Goal: Information Seeking & Learning: Learn about a topic

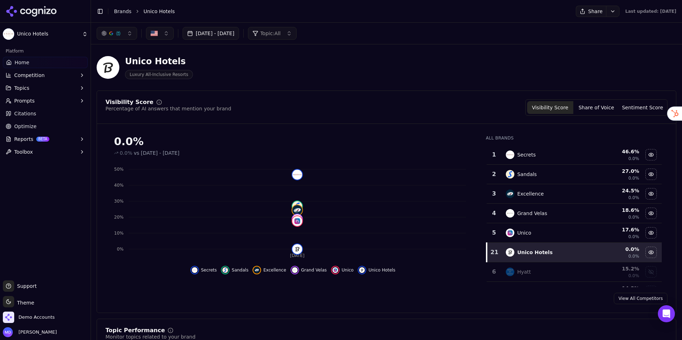
click at [41, 100] on button "Prompts" at bounding box center [45, 100] width 85 height 11
click at [34, 114] on span "Active" at bounding box center [46, 112] width 62 height 7
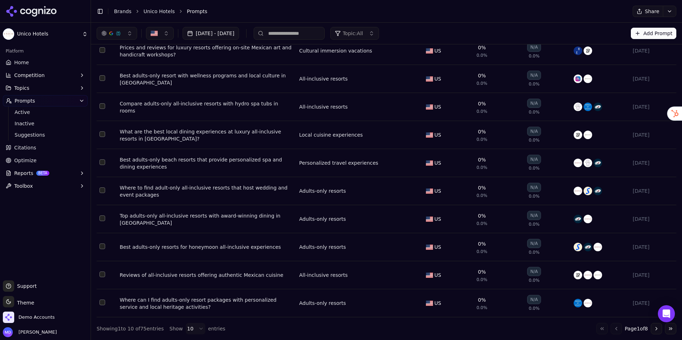
scroll to position [82, 0]
click at [173, 189] on div "Where to find adult-only all-inclusive resorts that host wedding and event pack…" at bounding box center [207, 191] width 174 height 14
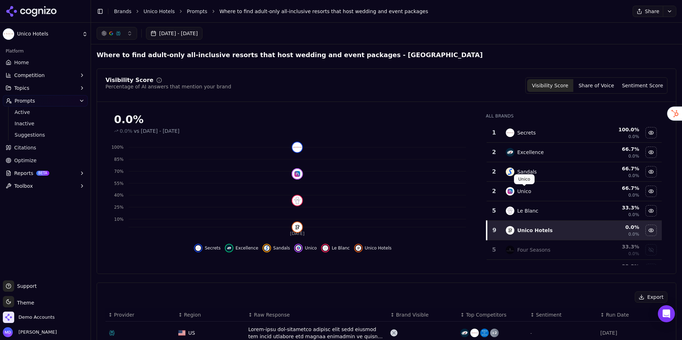
click at [523, 193] on div "Unico" at bounding box center [524, 191] width 14 height 7
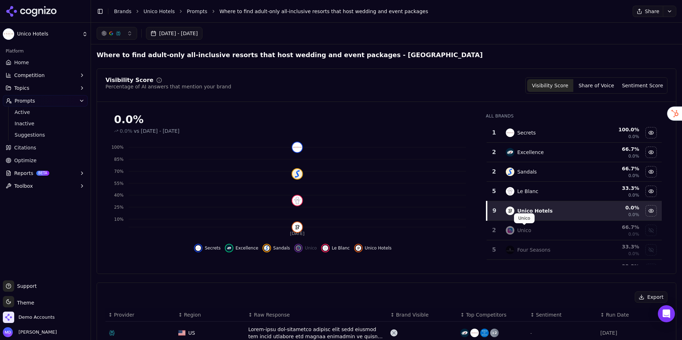
click at [528, 227] on div "Unico" at bounding box center [524, 230] width 14 height 7
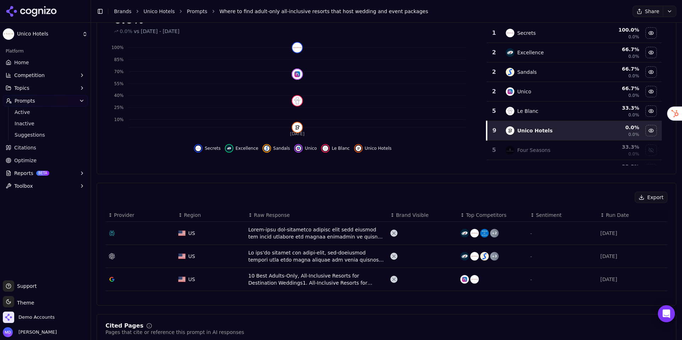
scroll to position [121, 0]
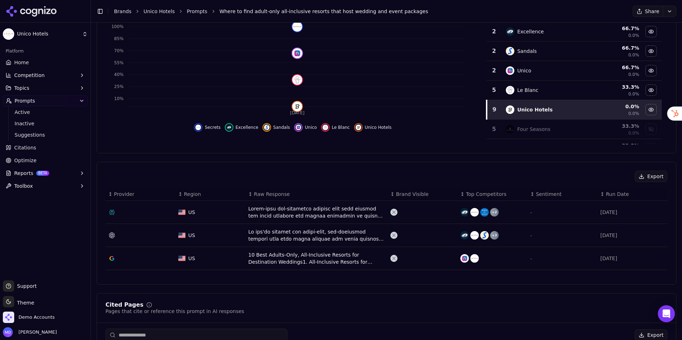
click at [289, 257] on div "10 Best Adults-Only, All-Inclusive Resorts for Destination Weddings1. All-Inclu…" at bounding box center [316, 258] width 136 height 14
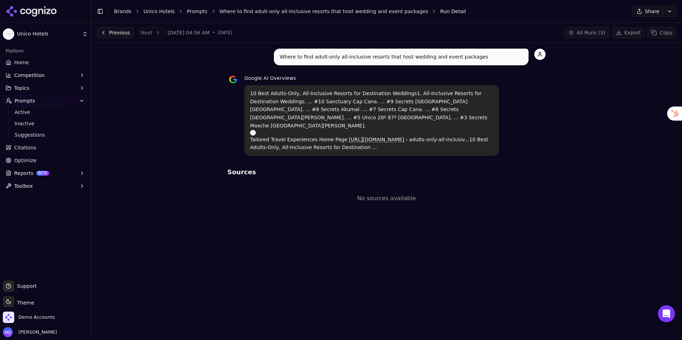
click at [284, 108] on p "10 Best Adults-Only, All-Inclusive Resorts for Destination Weddings1. All-Inclu…" at bounding box center [371, 120] width 243 height 62
click at [20, 61] on span "Home" at bounding box center [21, 62] width 15 height 7
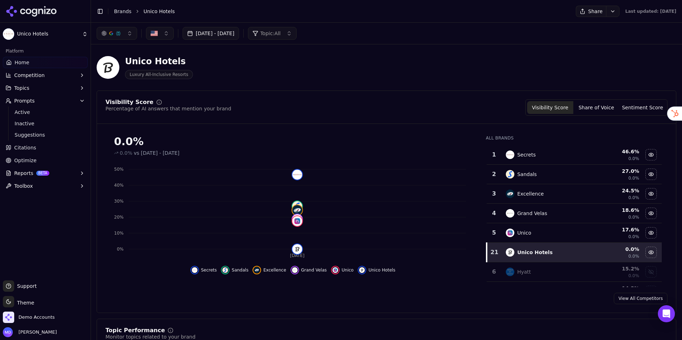
click at [54, 158] on link "Optimize" at bounding box center [45, 160] width 85 height 11
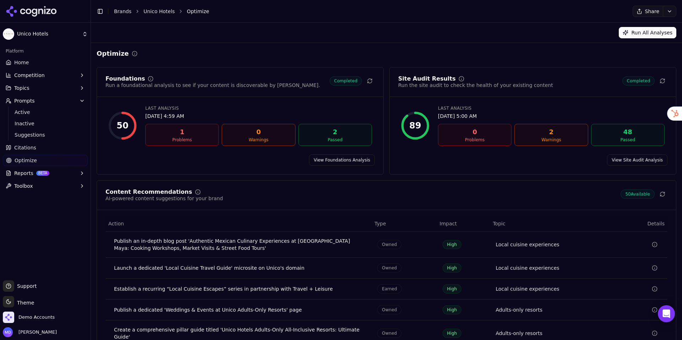
click at [37, 63] on link "Home" at bounding box center [45, 62] width 85 height 11
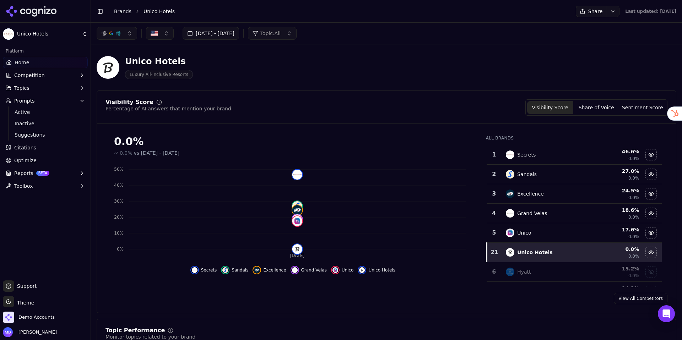
click at [32, 75] on span "Competition" at bounding box center [29, 75] width 31 height 7
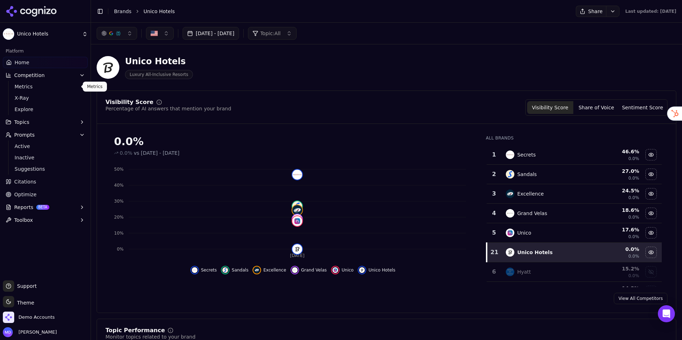
click at [28, 90] on link "Metrics" at bounding box center [45, 87] width 67 height 10
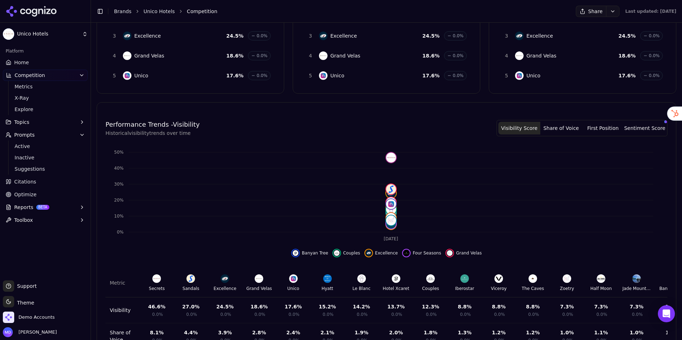
scroll to position [194, 0]
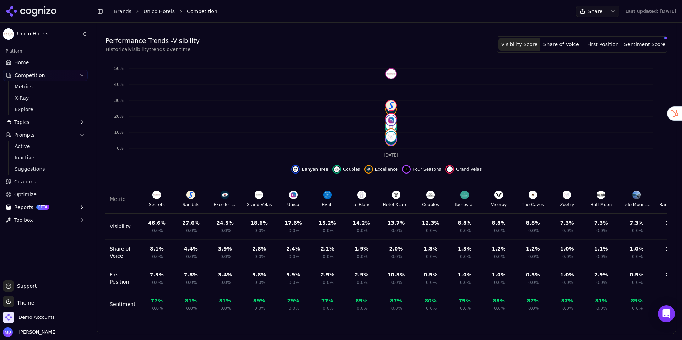
click at [48, 62] on link "Home" at bounding box center [45, 62] width 85 height 11
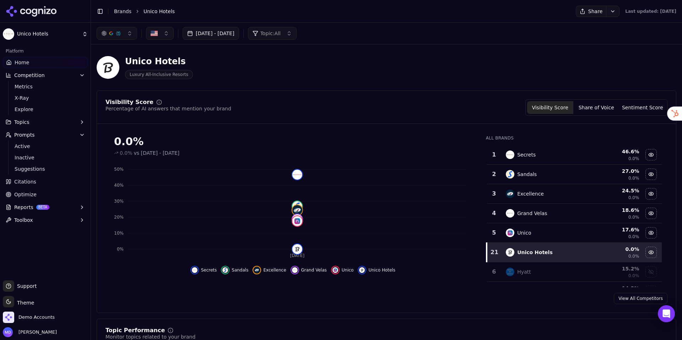
click at [78, 133] on button "Prompts" at bounding box center [45, 134] width 85 height 11
click at [75, 77] on button "Competition" at bounding box center [45, 75] width 85 height 11
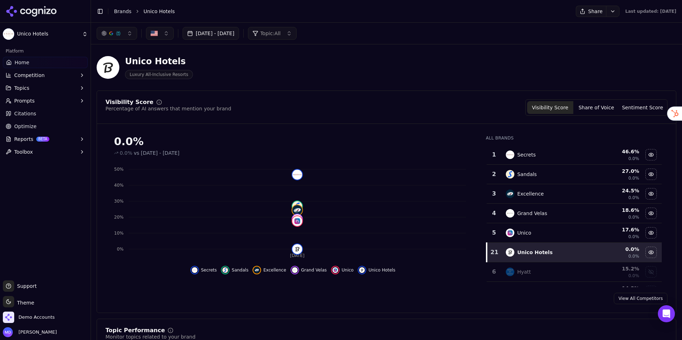
click at [28, 75] on span "Competition" at bounding box center [29, 75] width 31 height 7
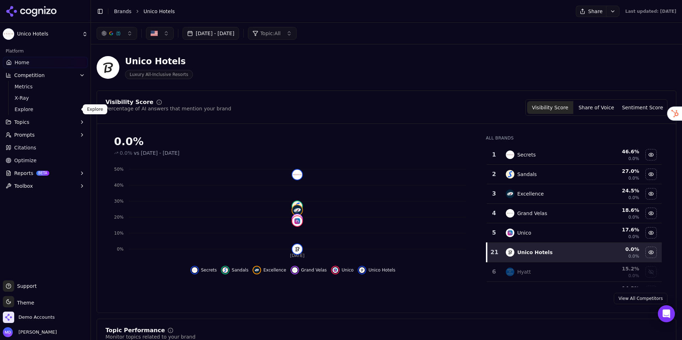
click at [33, 109] on span "Explore" at bounding box center [46, 109] width 62 height 7
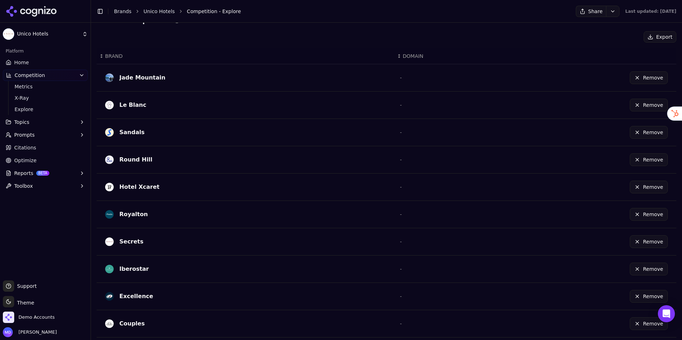
scroll to position [183, 0]
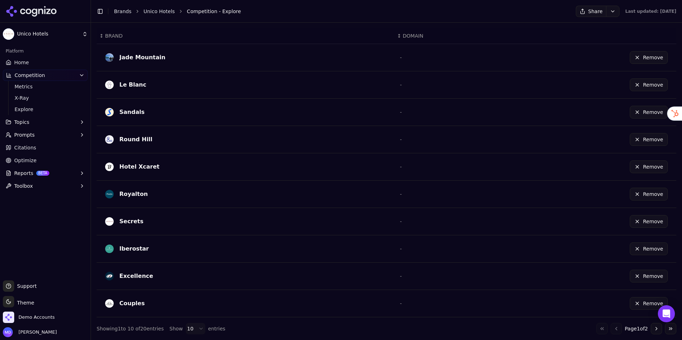
click at [659, 331] on button "Go to next page" at bounding box center [656, 328] width 11 height 11
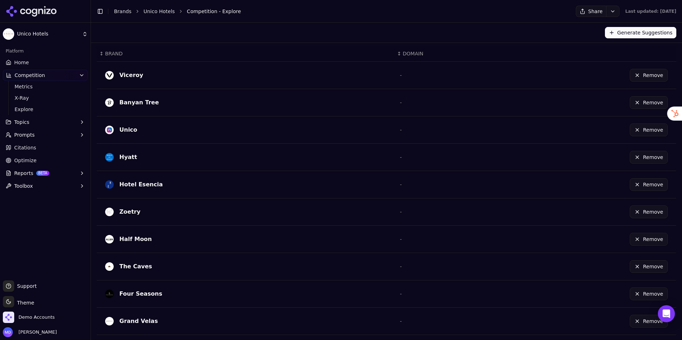
scroll to position [162, 0]
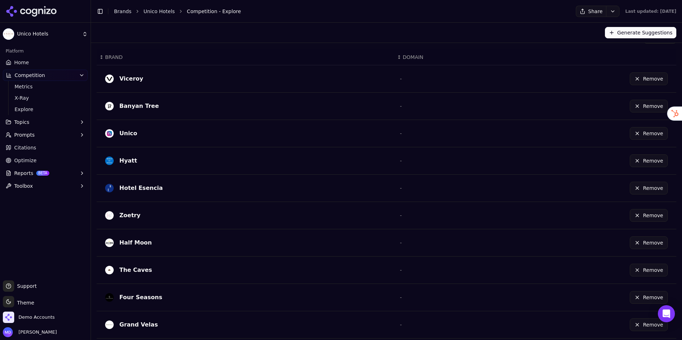
click at [648, 135] on button "Remove" at bounding box center [649, 133] width 38 height 13
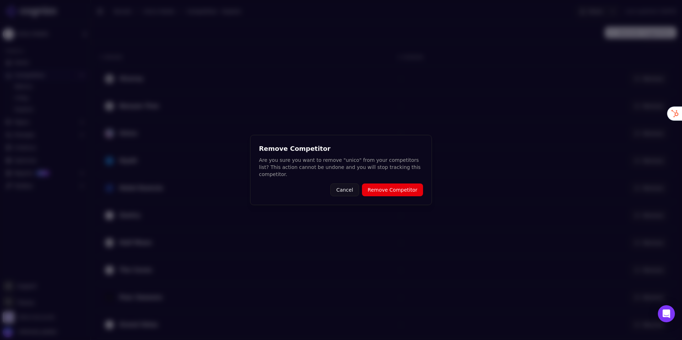
click at [345, 191] on button "Cancel" at bounding box center [344, 190] width 29 height 13
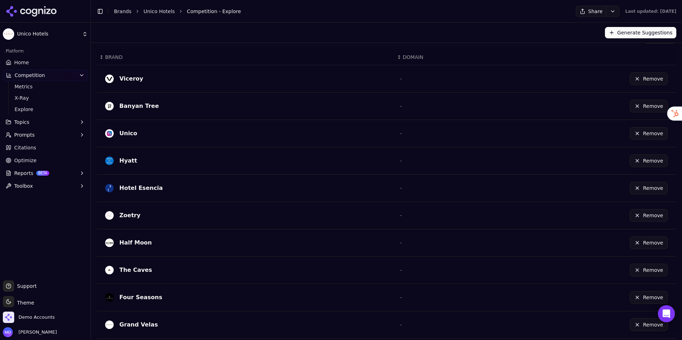
click at [41, 64] on link "Home" at bounding box center [45, 62] width 85 height 11
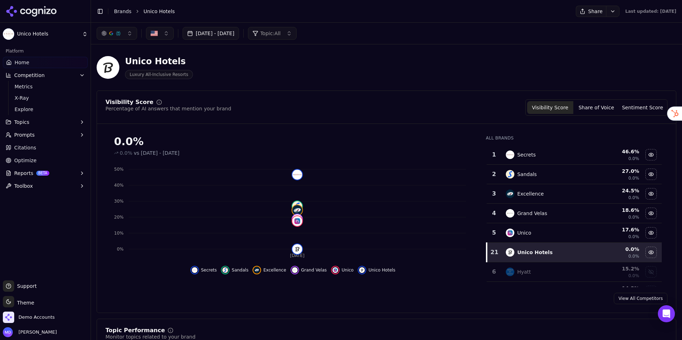
click at [46, 75] on button "Competition" at bounding box center [45, 75] width 85 height 11
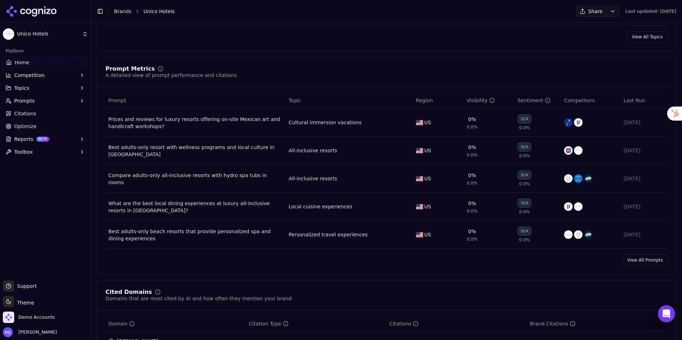
scroll to position [486, 0]
click at [653, 258] on link "View All Prompts" at bounding box center [644, 259] width 45 height 11
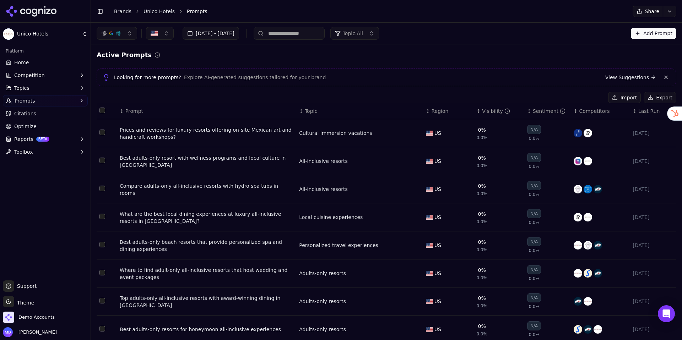
click at [240, 159] on div "Best adults-only resort with wellness programs and local culture in [GEOGRAPHIC…" at bounding box center [207, 161] width 174 height 14
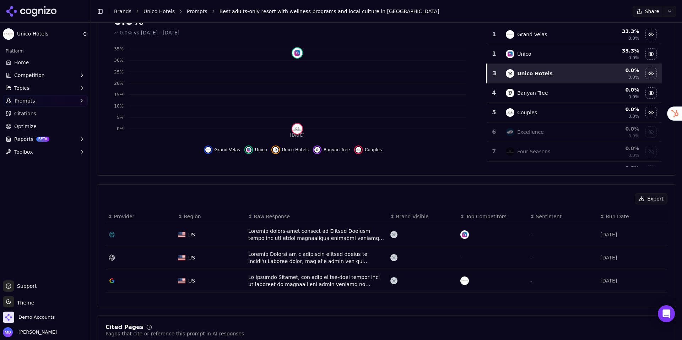
scroll to position [100, 0]
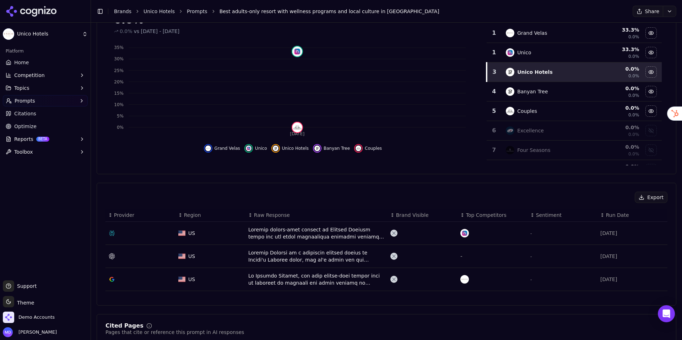
click at [312, 233] on div "Data table" at bounding box center [316, 233] width 136 height 14
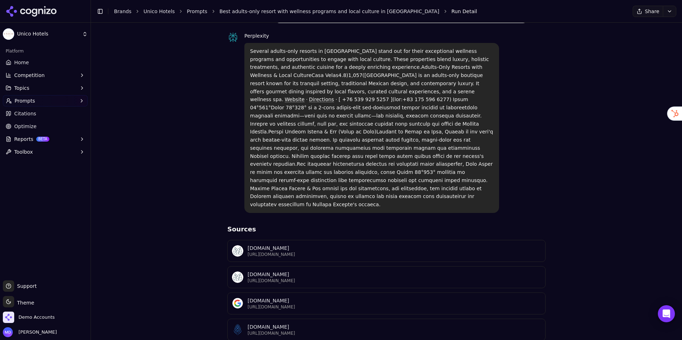
scroll to position [44, 0]
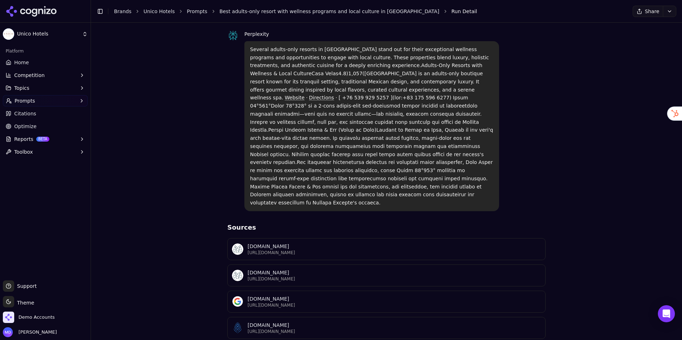
click at [28, 62] on link "Home" at bounding box center [45, 62] width 85 height 11
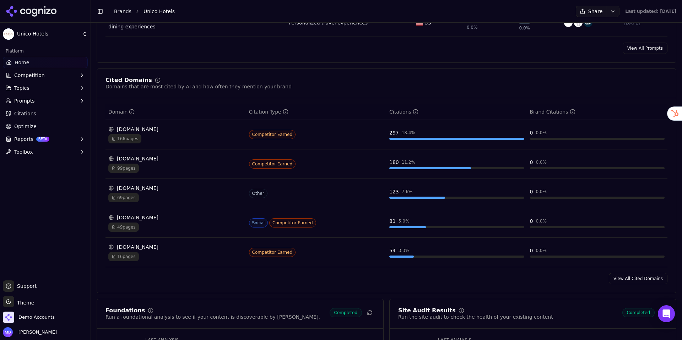
scroll to position [698, 0]
click at [200, 145] on td "[DOMAIN_NAME] 166 pages" at bounding box center [175, 133] width 141 height 29
click at [190, 140] on div "166 pages" at bounding box center [175, 137] width 135 height 9
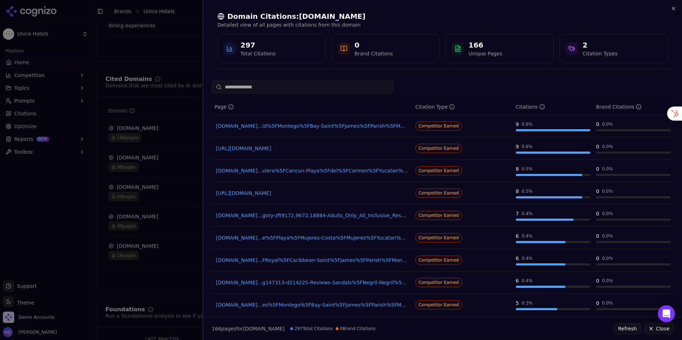
click at [177, 128] on div at bounding box center [341, 170] width 682 height 340
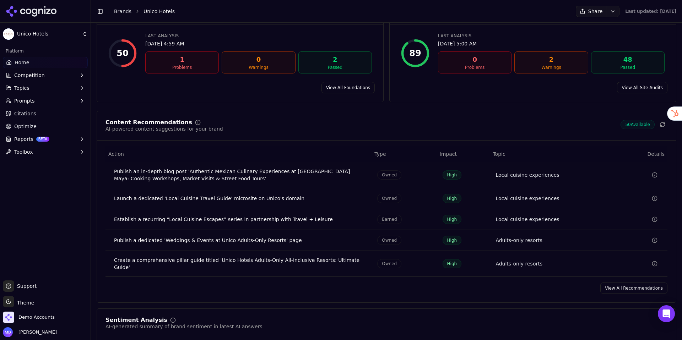
scroll to position [1002, 0]
click at [617, 282] on link "View All Recommendations" at bounding box center [633, 287] width 67 height 11
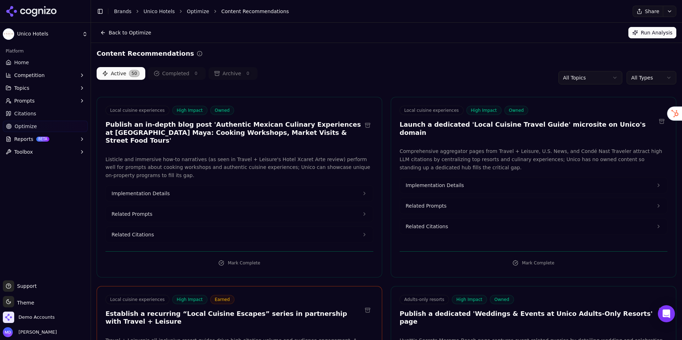
click at [165, 190] on span "Implementation Details" at bounding box center [140, 193] width 58 height 7
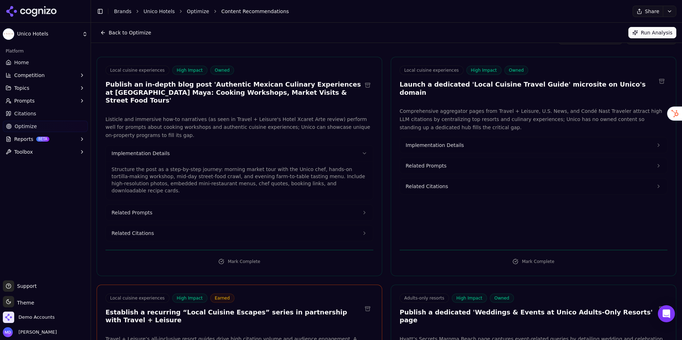
scroll to position [39, 0]
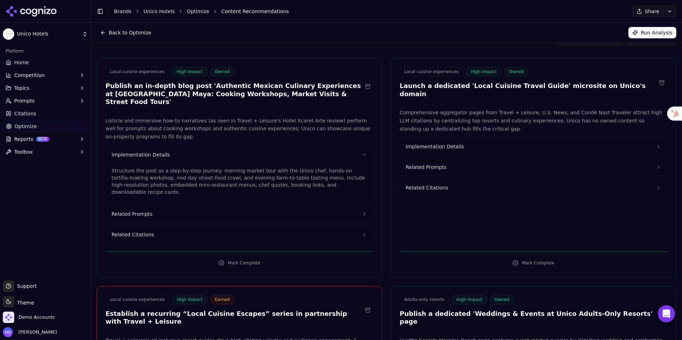
click at [333, 206] on button "Related Prompts" at bounding box center [239, 214] width 267 height 16
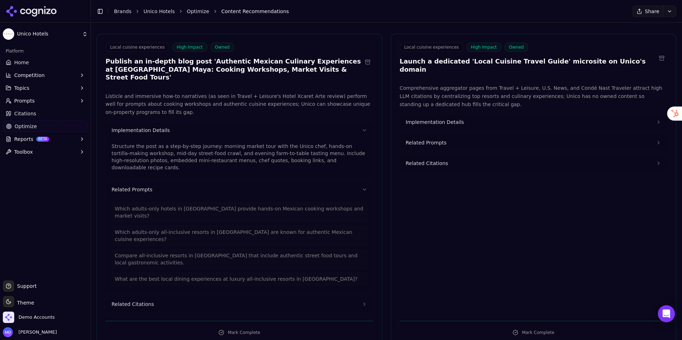
scroll to position [66, 0]
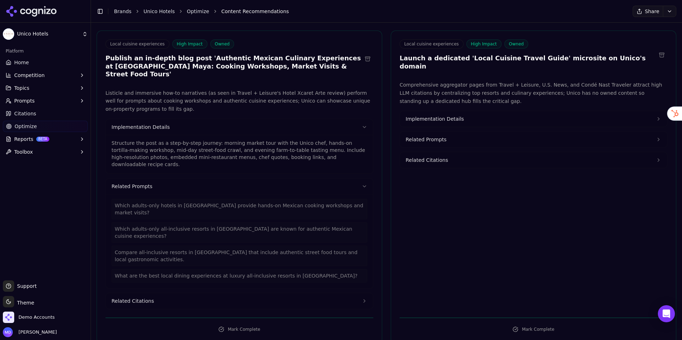
click at [234, 293] on button "Related Citations" at bounding box center [239, 301] width 267 height 16
click at [359, 119] on button "Implementation Details" at bounding box center [239, 127] width 267 height 16
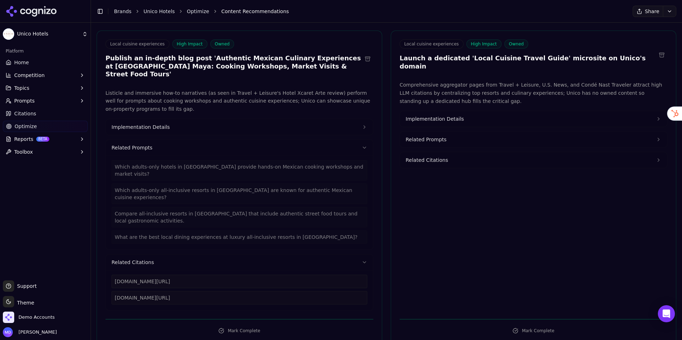
click at [364, 145] on icon at bounding box center [364, 148] width 6 height 6
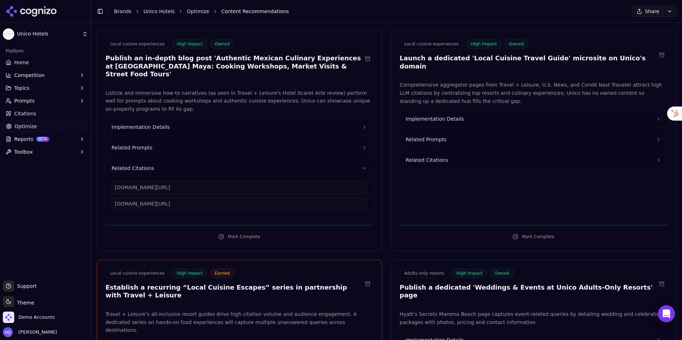
click at [364, 165] on icon at bounding box center [364, 168] width 6 height 6
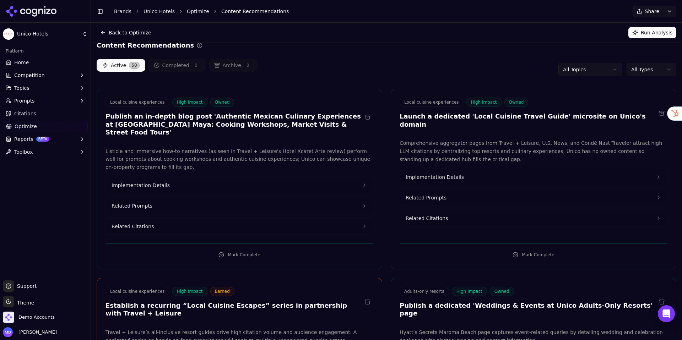
scroll to position [0, 0]
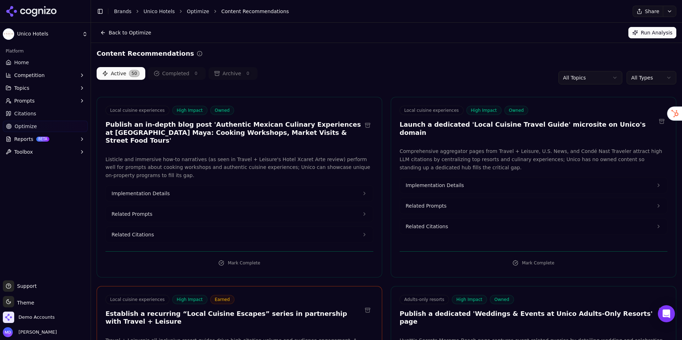
click at [27, 58] on link "Home" at bounding box center [45, 62] width 85 height 11
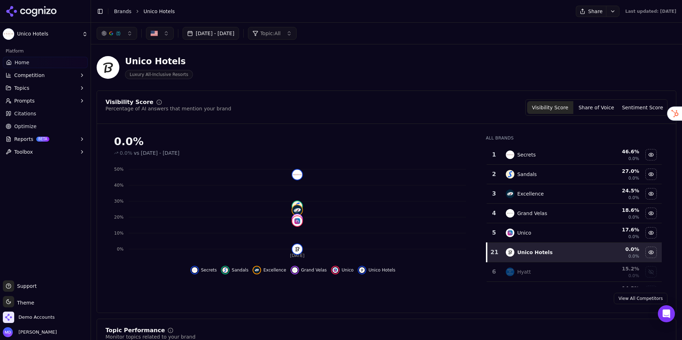
click at [159, 37] on button "button" at bounding box center [160, 33] width 28 height 13
click at [269, 64] on div "Unico Hotels Luxury All-Inclusive Resorts" at bounding box center [256, 67] width 318 height 23
click at [42, 103] on button "Prompts" at bounding box center [45, 100] width 85 height 11
click at [38, 109] on span "Active" at bounding box center [46, 112] width 62 height 7
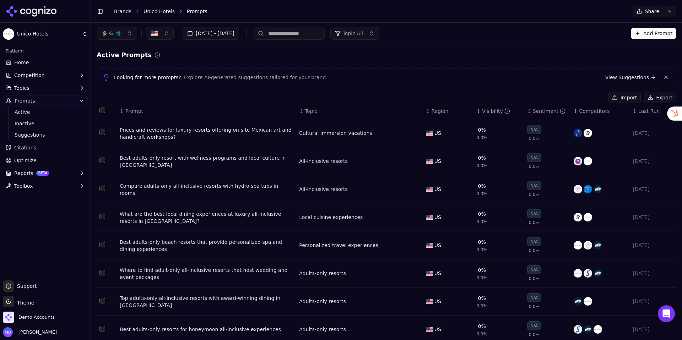
click at [235, 160] on div "Best adults-only resort with wellness programs and local culture in [GEOGRAPHIC…" at bounding box center [207, 161] width 174 height 14
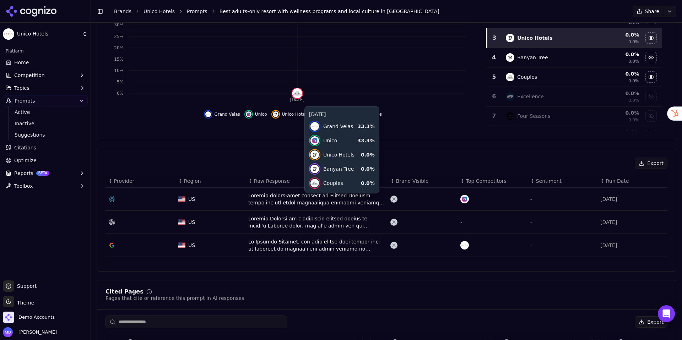
scroll to position [134, 0]
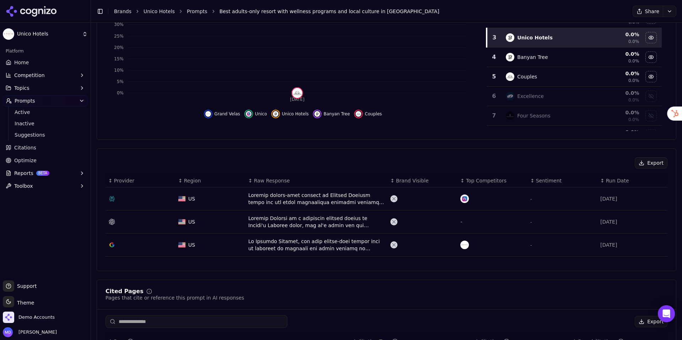
click at [261, 195] on div "Data table" at bounding box center [316, 199] width 136 height 14
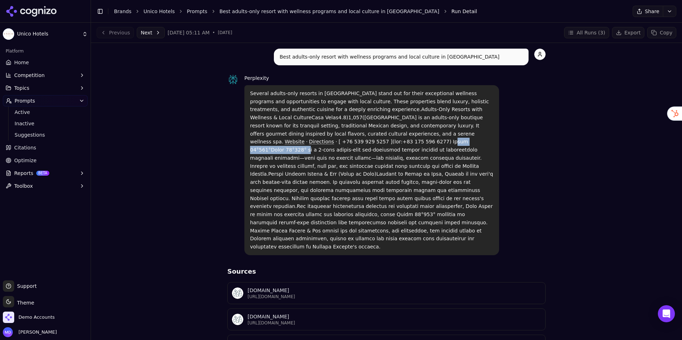
drag, startPoint x: 303, startPoint y: 142, endPoint x: 370, endPoint y: 143, distance: 67.5
click at [370, 143] on p "Several adults-only resorts in [GEOGRAPHIC_DATA] stand out for their exceptiona…" at bounding box center [371, 170] width 243 height 162
drag, startPoint x: 472, startPoint y: 196, endPoint x: 269, endPoint y: 206, distance: 203.3
click at [269, 206] on p "Several adults-only resorts in [GEOGRAPHIC_DATA] stand out for their exceptiona…" at bounding box center [371, 170] width 243 height 162
drag, startPoint x: 471, startPoint y: 199, endPoint x: 270, endPoint y: 207, distance: 201.5
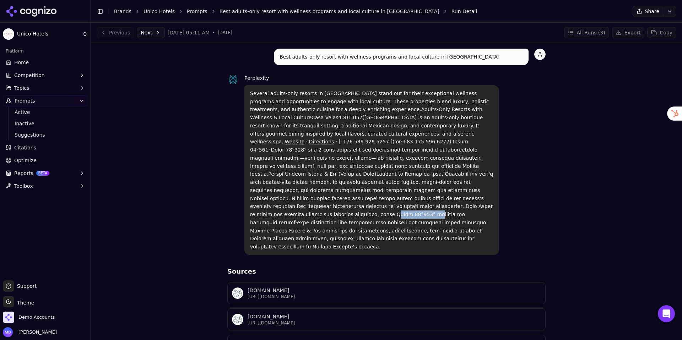
click at [270, 207] on p "Several adults-only resorts in [GEOGRAPHIC_DATA] stand out for their exceptiona…" at bounding box center [371, 170] width 243 height 162
click at [121, 12] on link "Brands" at bounding box center [122, 12] width 17 height 6
